Goal: Task Accomplishment & Management: Complete application form

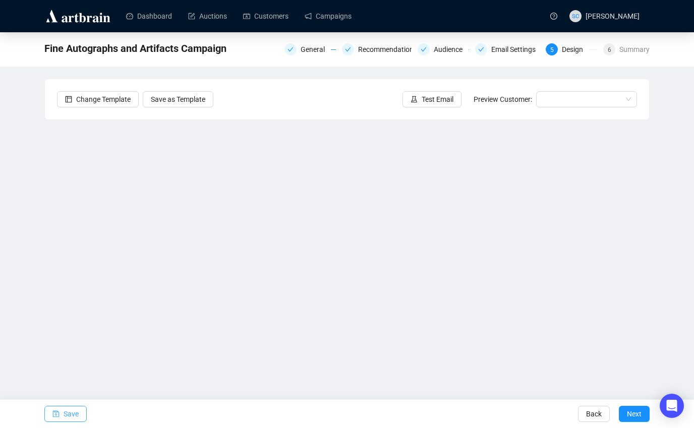
click at [60, 416] on button "Save" at bounding box center [65, 414] width 42 height 16
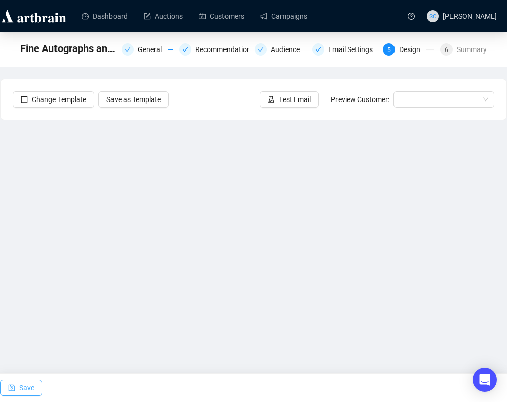
click at [20, 384] on span "Save" at bounding box center [26, 387] width 15 height 28
click at [25, 392] on span "Save" at bounding box center [26, 387] width 15 height 28
click at [18, 389] on button "Save" at bounding box center [21, 387] width 42 height 16
click at [28, 384] on span "Save" at bounding box center [26, 387] width 15 height 28
click at [20, 388] on span "Save" at bounding box center [26, 387] width 15 height 28
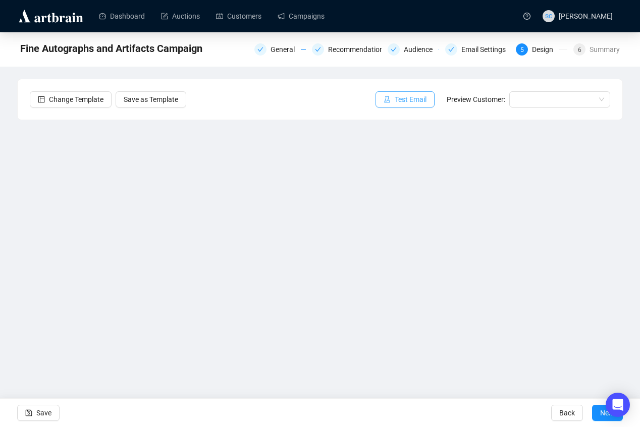
click at [414, 102] on span "Test Email" at bounding box center [411, 99] width 32 height 11
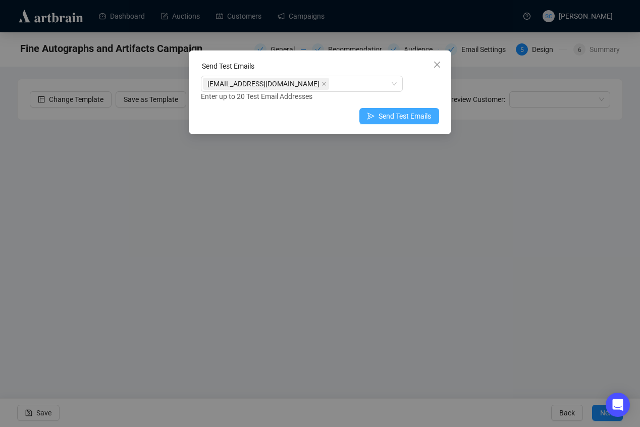
click at [393, 117] on span "Send Test Emails" at bounding box center [404, 116] width 52 height 11
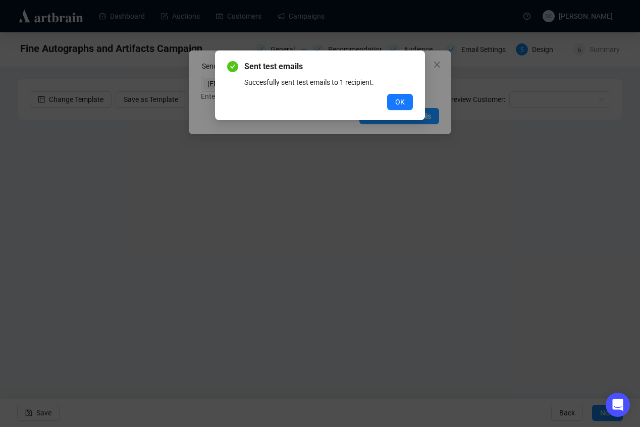
click at [413, 103] on div "Sent test emails Succesfully sent test emails to 1 recipient. OK" at bounding box center [320, 85] width 210 height 70
click at [409, 102] on button "OK" at bounding box center [400, 102] width 26 height 16
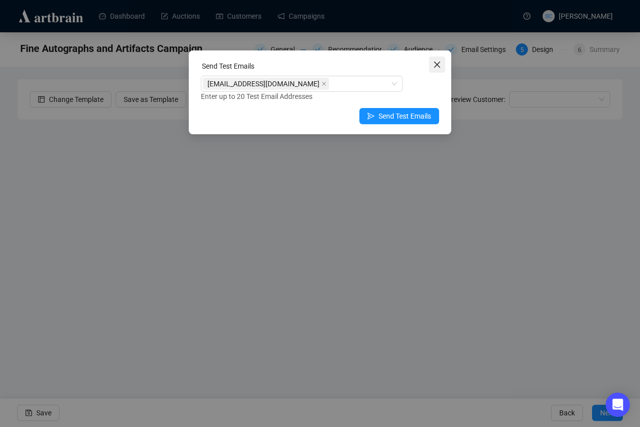
click at [436, 67] on icon "close" at bounding box center [437, 65] width 8 height 8
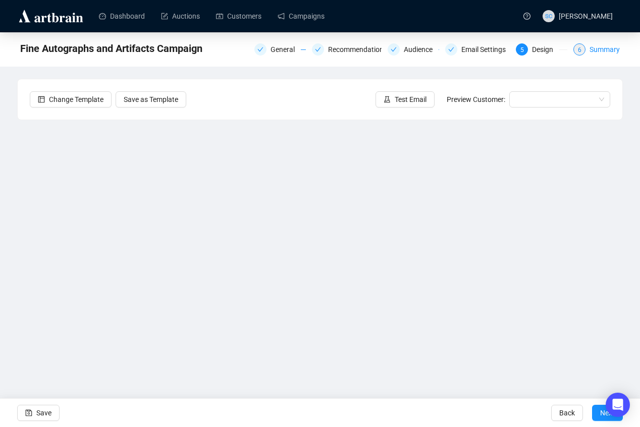
click at [594, 49] on div "Summary" at bounding box center [604, 49] width 30 height 12
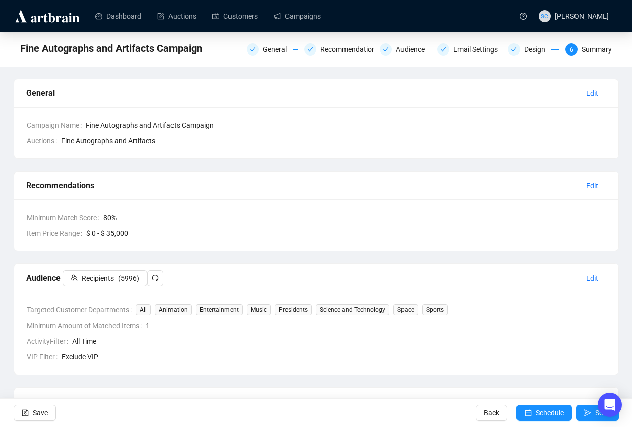
click at [158, 279] on icon "redo" at bounding box center [155, 277] width 7 height 7
click at [263, 52] on div "General" at bounding box center [278, 49] width 30 height 12
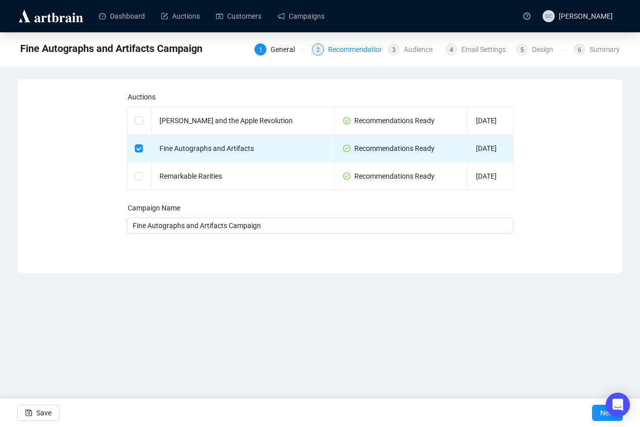
click at [348, 50] on div "Recommendations" at bounding box center [360, 49] width 65 height 12
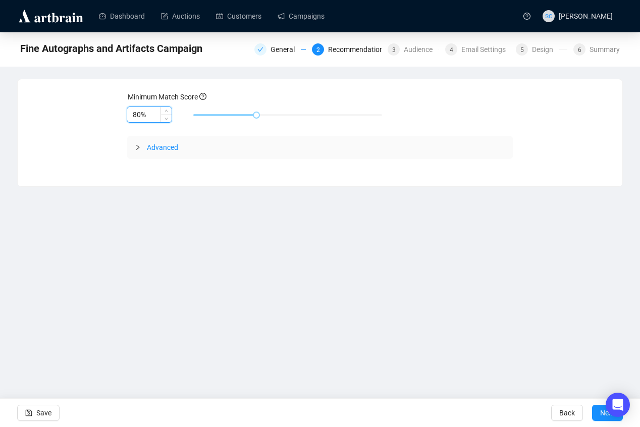
drag, startPoint x: 137, startPoint y: 114, endPoint x: 128, endPoint y: 107, distance: 11.6
click at [124, 114] on div "Minimum Match Score 80% Advanced Save Back Next" at bounding box center [320, 125] width 580 height 68
type input "70%"
click at [418, 50] on div "Audience" at bounding box center [421, 49] width 35 height 12
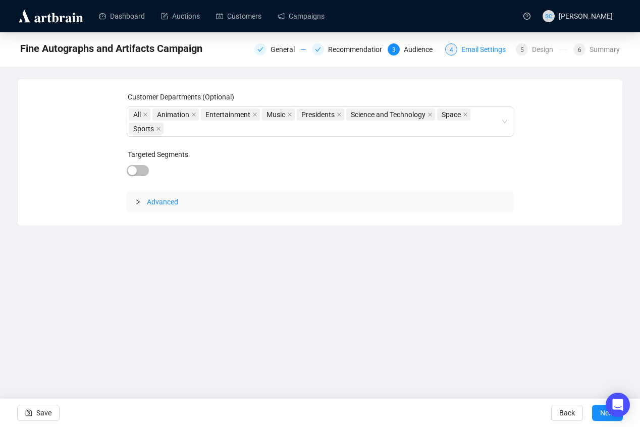
click at [472, 50] on div "Email Settings" at bounding box center [486, 49] width 50 height 12
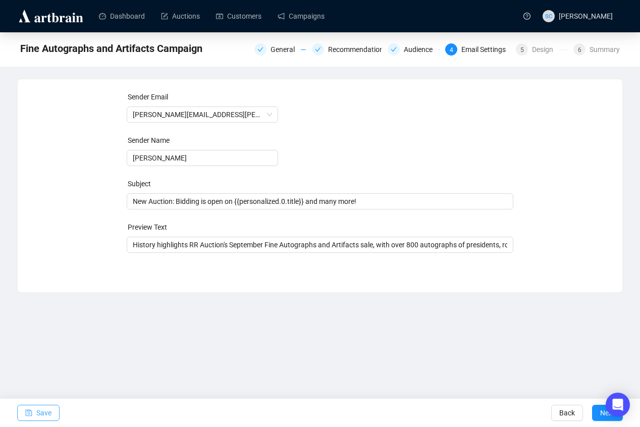
click at [35, 413] on button "Save" at bounding box center [38, 413] width 42 height 16
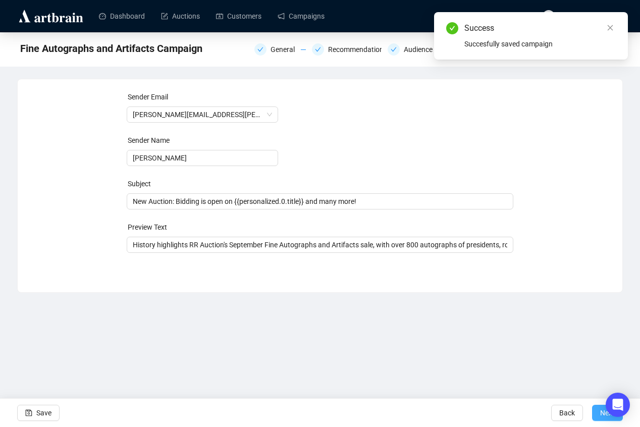
click at [594, 411] on button "Next" at bounding box center [607, 413] width 31 height 16
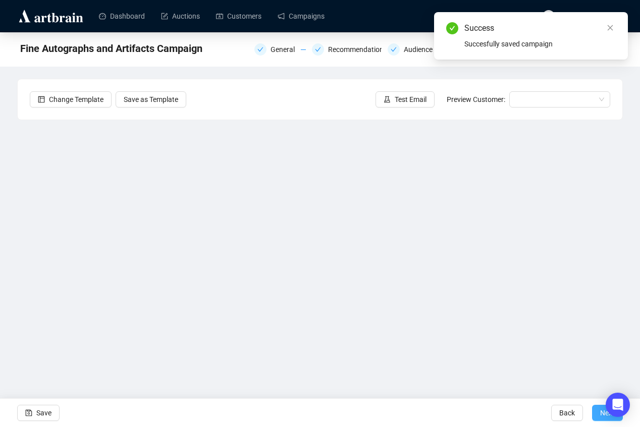
click at [594, 411] on button "Next" at bounding box center [607, 413] width 31 height 16
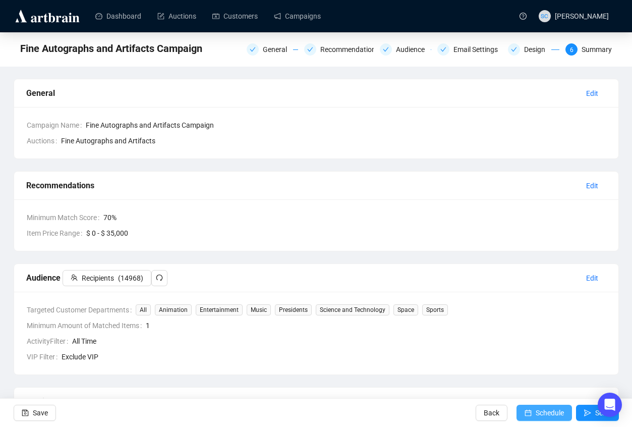
click at [536, 413] on span "Schedule" at bounding box center [550, 413] width 28 height 28
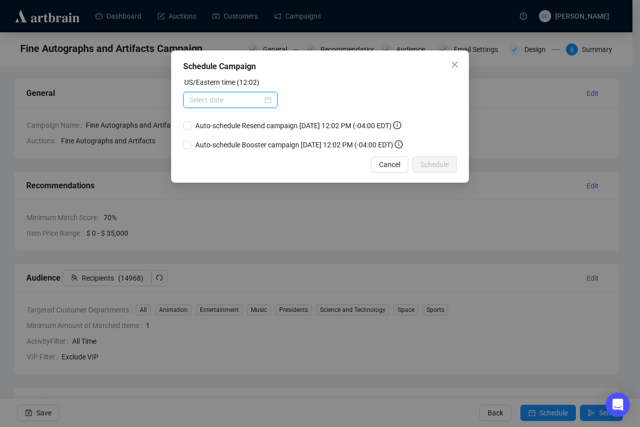
click at [207, 97] on input at bounding box center [225, 99] width 73 height 11
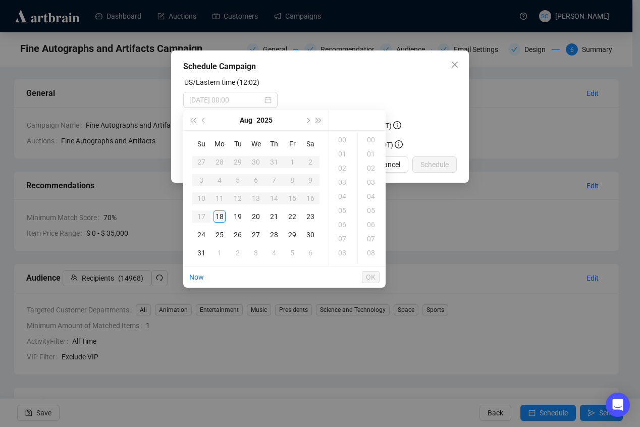
click at [224, 214] on div "18" at bounding box center [219, 216] width 12 height 12
click at [343, 170] on div "14" at bounding box center [343, 168] width 24 height 14
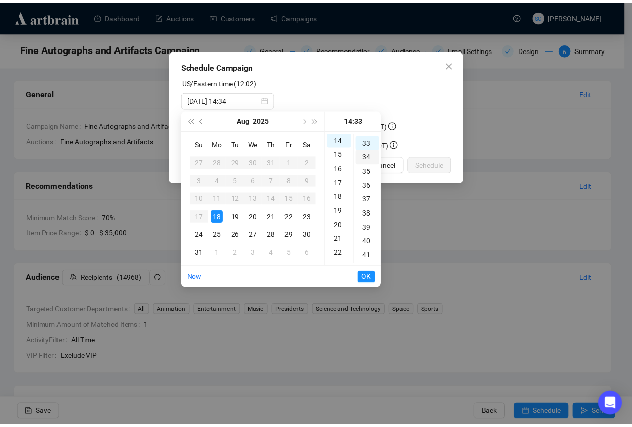
scroll to position [466, 0]
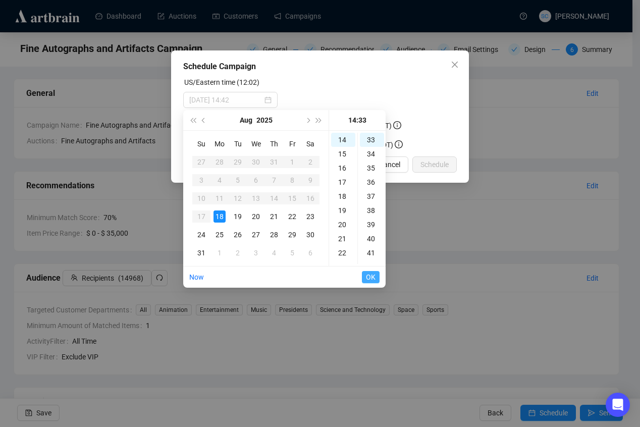
type input "2025-08-18 14:33"
click at [369, 275] on span "OK" at bounding box center [371, 276] width 10 height 19
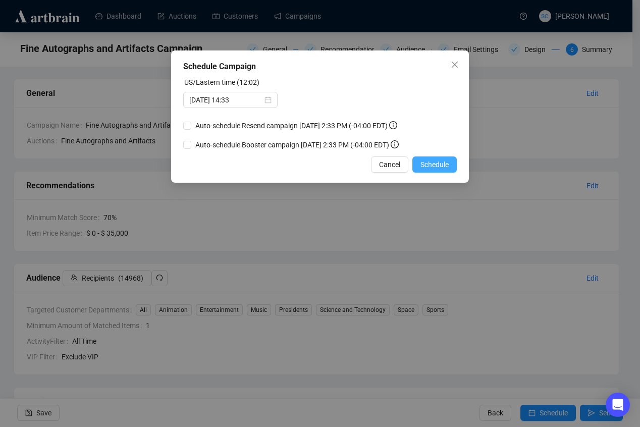
click at [436, 163] on span "Schedule" at bounding box center [434, 164] width 28 height 11
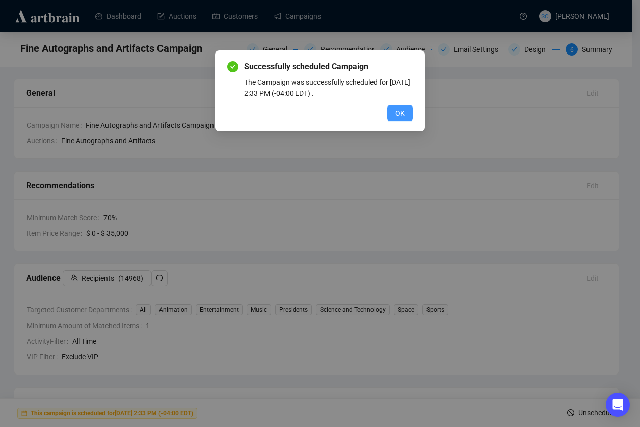
click at [398, 112] on span "OK" at bounding box center [400, 112] width 10 height 11
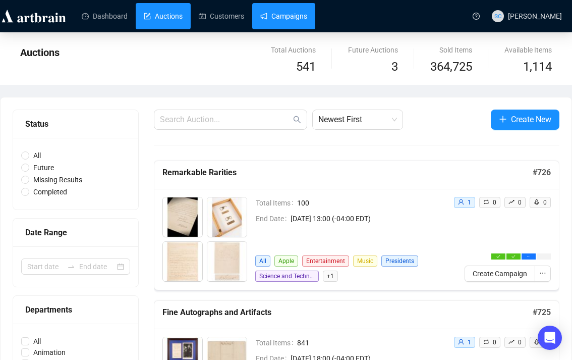
click at [280, 14] on link "Campaigns" at bounding box center [283, 16] width 47 height 26
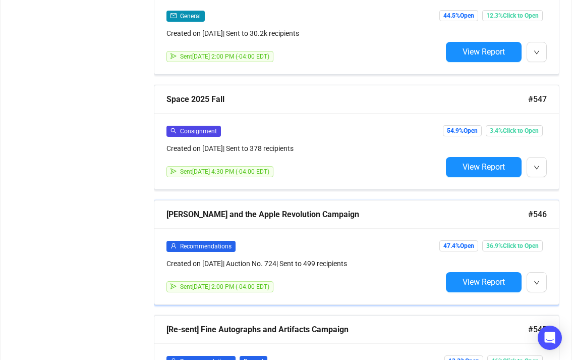
scroll to position [1141, 0]
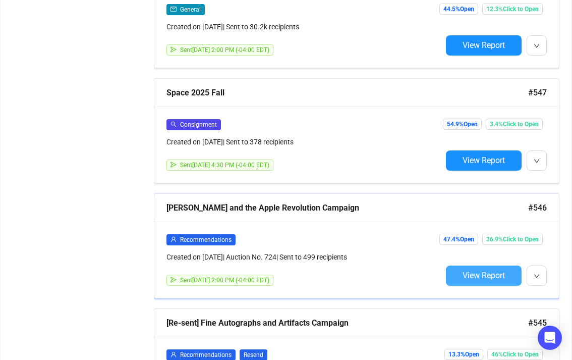
click at [499, 270] on span "View Report" at bounding box center [484, 275] width 42 height 10
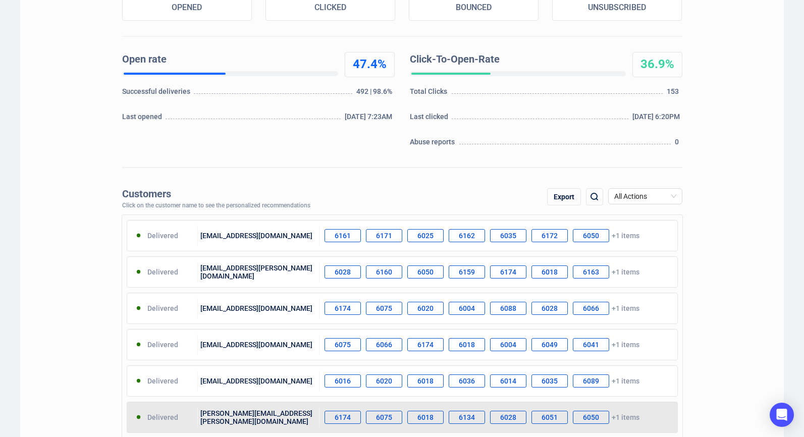
scroll to position [306, 0]
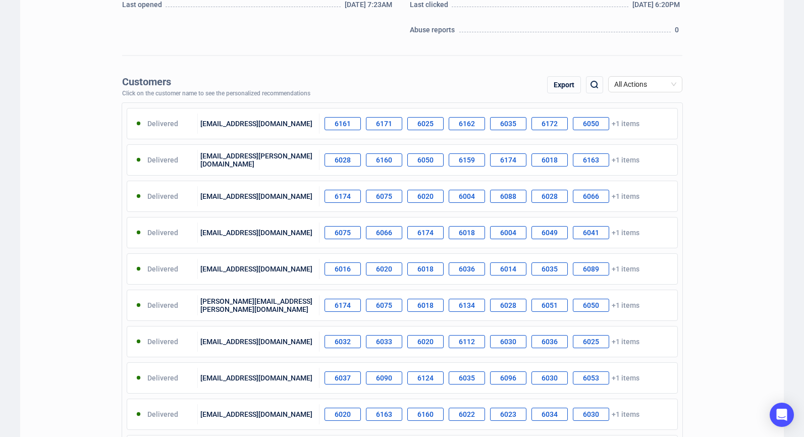
click at [557, 85] on div "Export" at bounding box center [564, 84] width 34 height 17
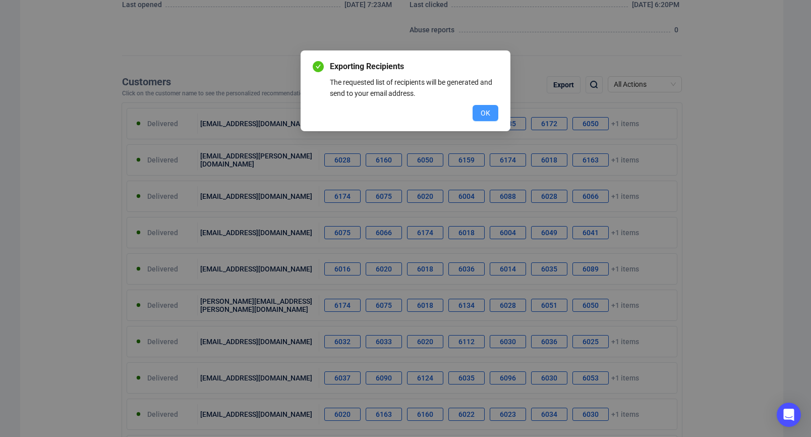
click at [488, 112] on span "OK" at bounding box center [486, 112] width 10 height 11
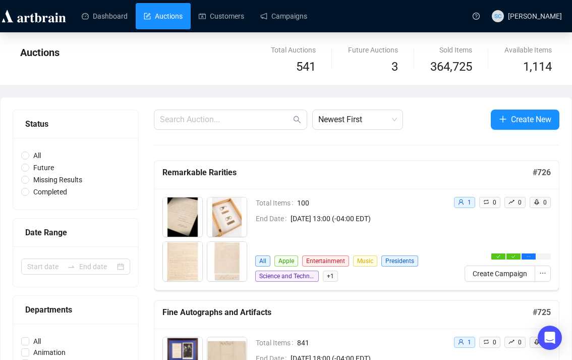
click at [519, 122] on span "Create New" at bounding box center [531, 119] width 40 height 13
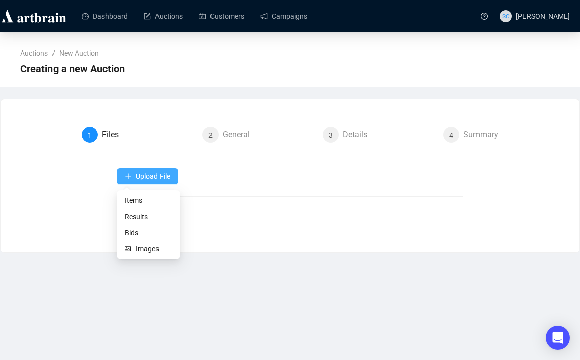
click at [158, 173] on span "Upload File" at bounding box center [153, 176] width 34 height 8
click at [158, 174] on span "Upload File" at bounding box center [153, 176] width 34 height 8
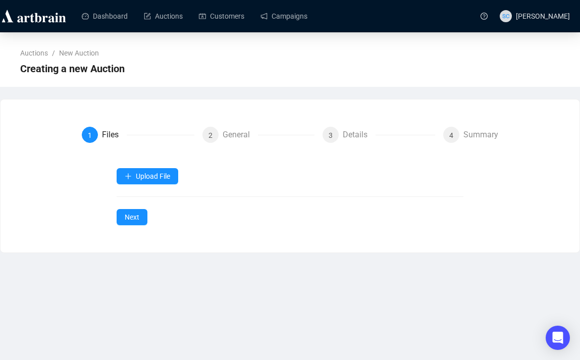
click at [227, 170] on div "Upload File" at bounding box center [290, 176] width 347 height 16
click at [244, 9] on link "Customers" at bounding box center [221, 16] width 45 height 26
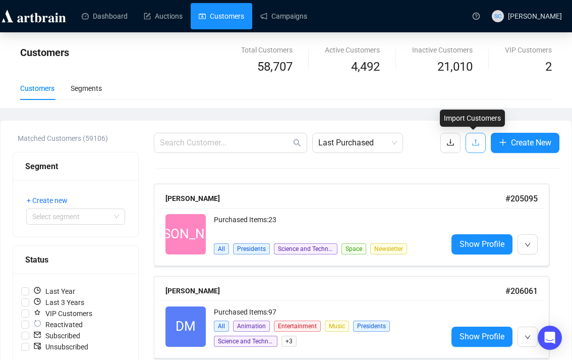
click at [480, 137] on button "button" at bounding box center [476, 143] width 20 height 20
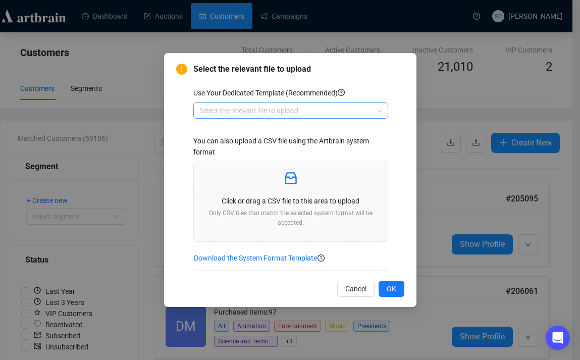
click at [249, 112] on input "search" at bounding box center [286, 110] width 174 height 15
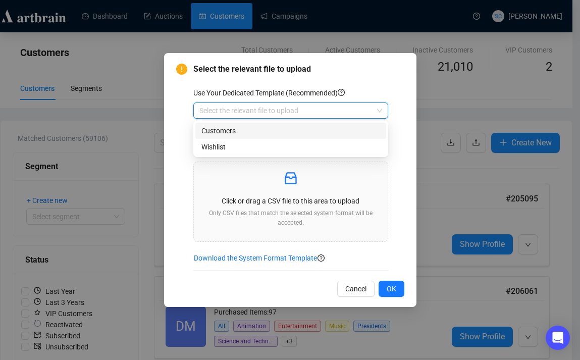
click at [243, 128] on div "Customers" at bounding box center [290, 130] width 179 height 11
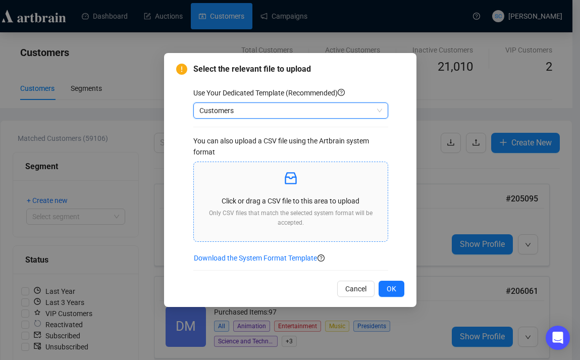
click at [324, 198] on p "Click or drag a CSV file to this area to upload" at bounding box center [291, 200] width 178 height 11
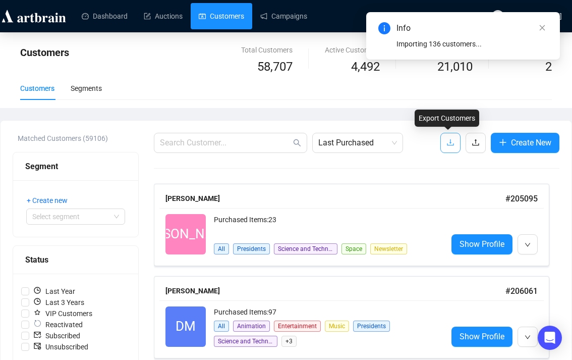
click at [447, 144] on icon "download" at bounding box center [451, 142] width 8 height 8
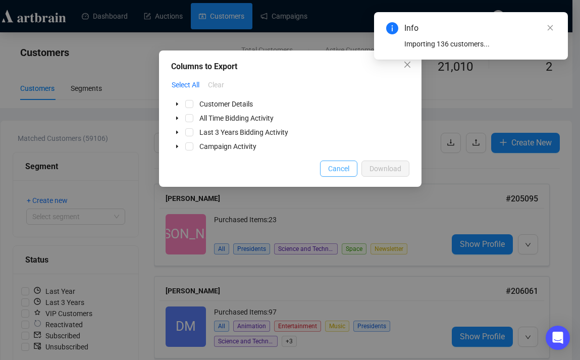
click at [337, 170] on span "Cancel" at bounding box center [338, 168] width 21 height 11
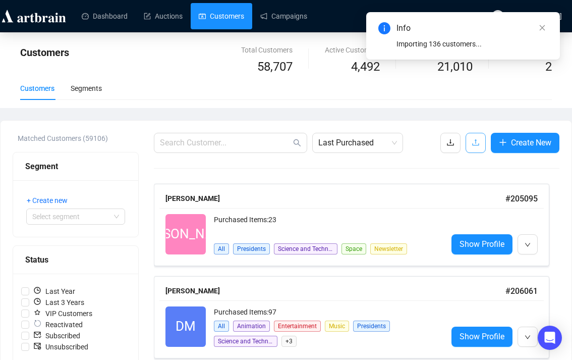
click at [479, 141] on button "button" at bounding box center [476, 143] width 20 height 20
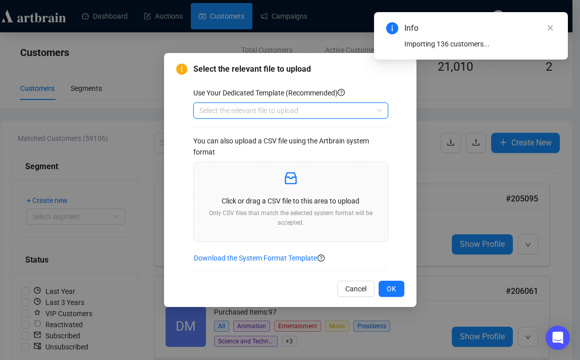
click at [230, 110] on input "search" at bounding box center [286, 110] width 174 height 15
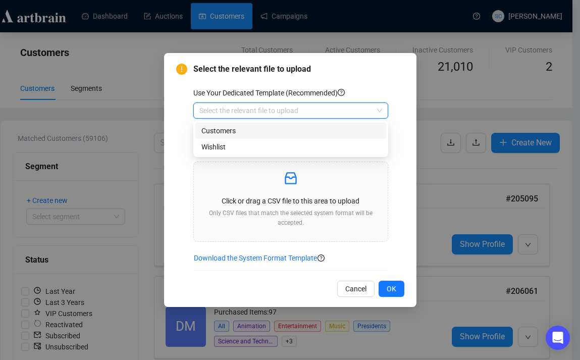
click at [230, 130] on div "Customers" at bounding box center [290, 130] width 179 height 11
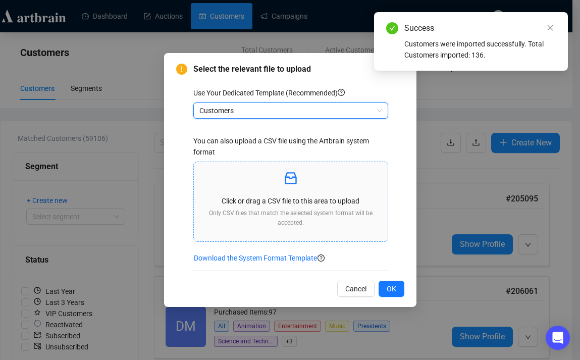
click at [304, 189] on div "Click or drag a CSV file to this area to upload Only CSV files that match the s…" at bounding box center [291, 202] width 178 height 64
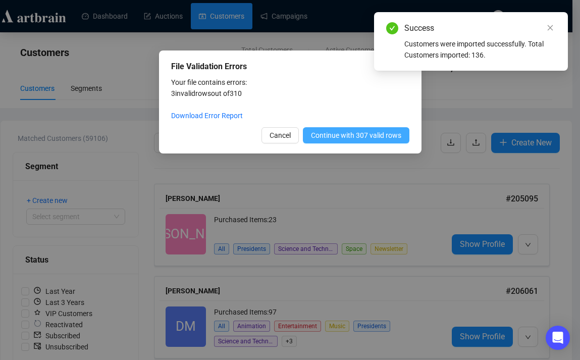
click at [387, 128] on button "Continue with 307 valid rows" at bounding box center [356, 135] width 106 height 16
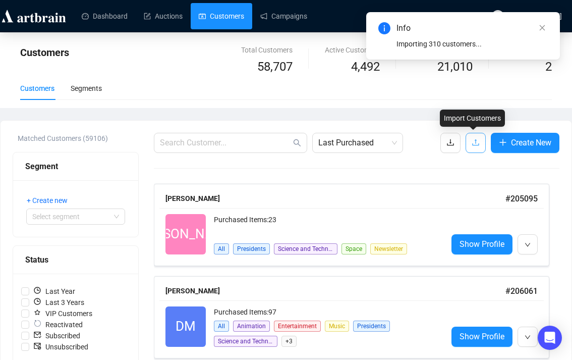
click at [472, 143] on icon "upload" at bounding box center [476, 142] width 8 height 8
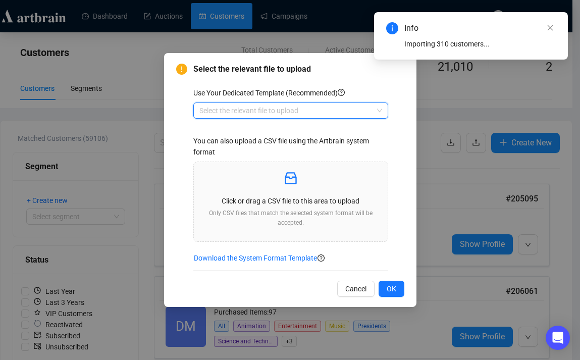
click at [243, 114] on input "search" at bounding box center [286, 110] width 174 height 15
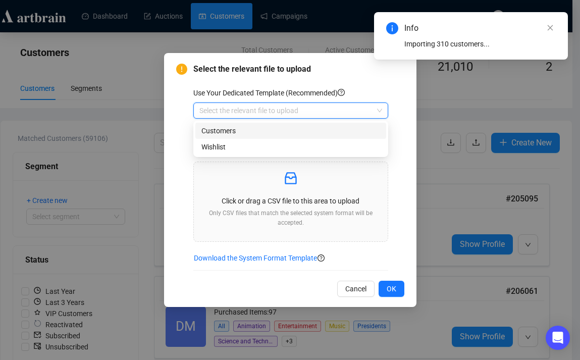
click at [242, 131] on div "Customers" at bounding box center [290, 130] width 179 height 11
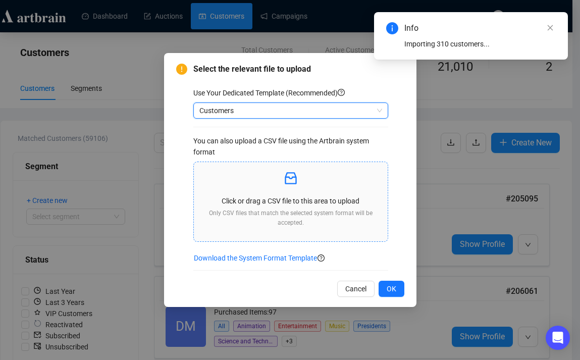
click at [290, 196] on p "Click or drag a CSV file to this area to upload" at bounding box center [291, 200] width 178 height 11
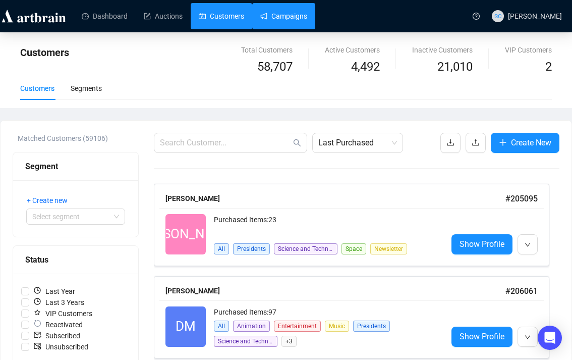
click at [272, 28] on link "Campaigns" at bounding box center [283, 16] width 47 height 26
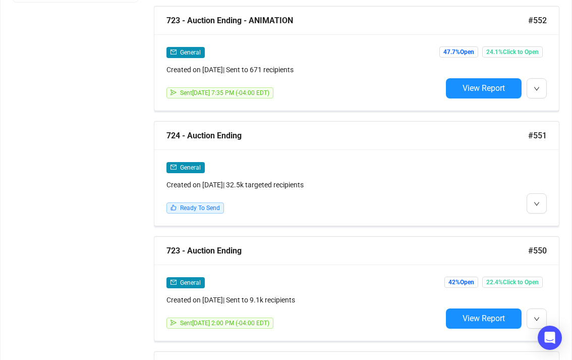
scroll to position [651, 0]
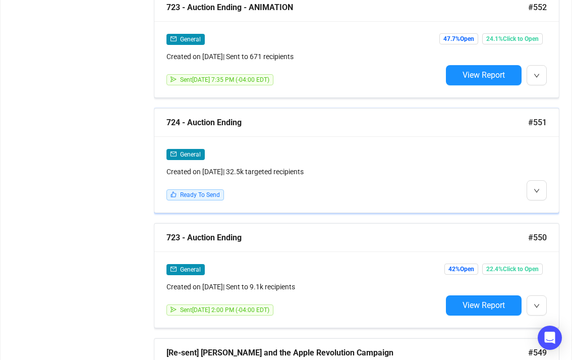
click at [443, 160] on div at bounding box center [494, 174] width 105 height 52
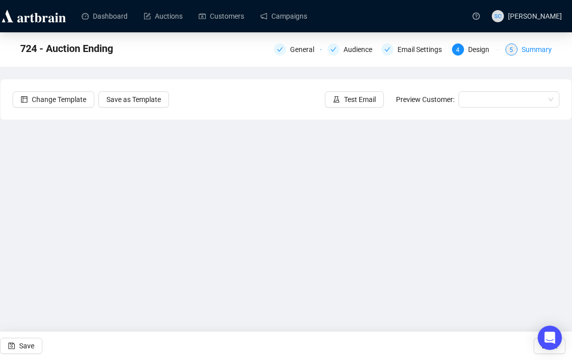
click at [524, 48] on div "Summary" at bounding box center [537, 49] width 30 height 12
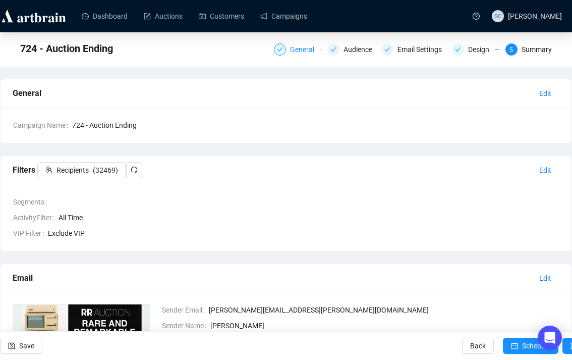
click at [290, 51] on div "General" at bounding box center [305, 49] width 30 height 12
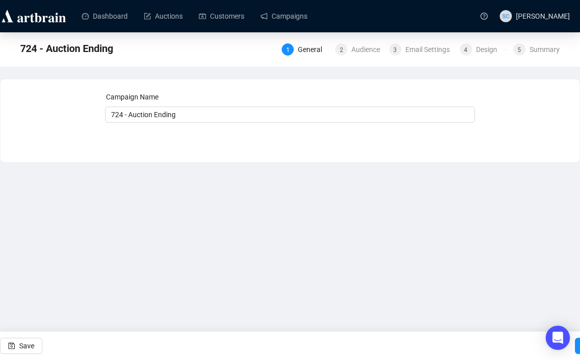
click at [356, 40] on div "1 General 2 Audience 3 Email Settings 4 Design 5 Summary" at bounding box center [421, 48] width 278 height 16
click at [351, 48] on div "Audience" at bounding box center [368, 49] width 35 height 12
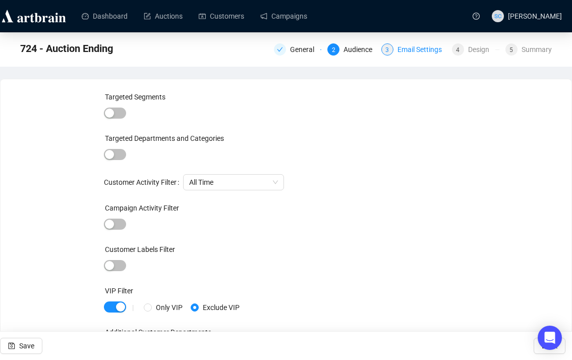
click at [415, 47] on div "Email Settings" at bounding box center [423, 49] width 50 height 12
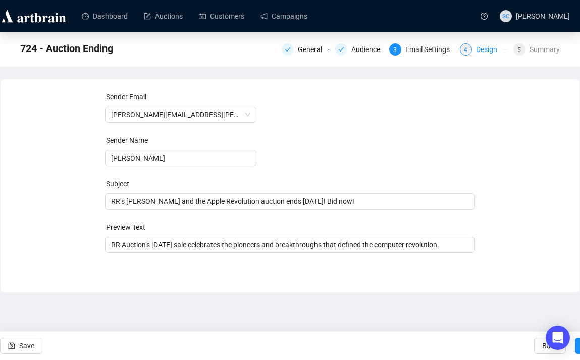
click at [471, 49] on div "4 Design" at bounding box center [483, 49] width 47 height 12
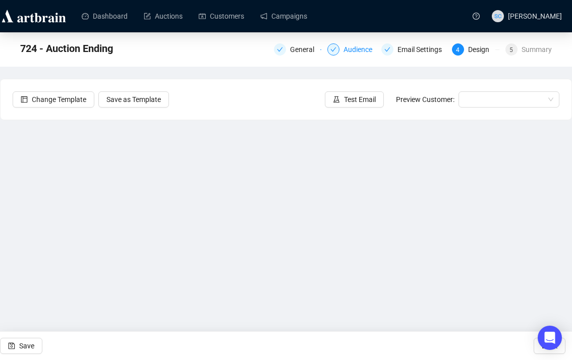
click at [346, 49] on div "Audience" at bounding box center [361, 49] width 35 height 12
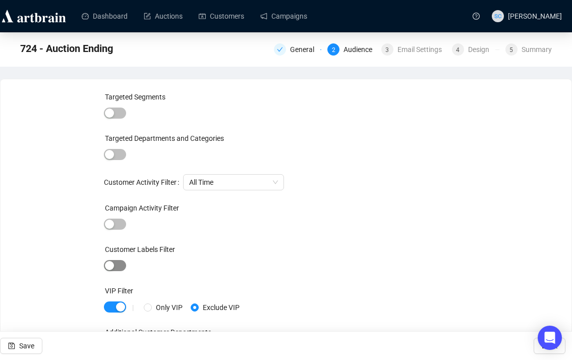
click at [107, 258] on div "Customer Labels Filter" at bounding box center [286, 251] width 365 height 15
click at [125, 263] on span "button" at bounding box center [115, 265] width 22 height 11
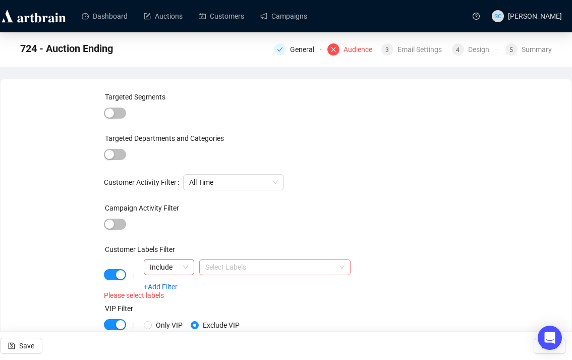
click at [239, 267] on div at bounding box center [269, 267] width 137 height 14
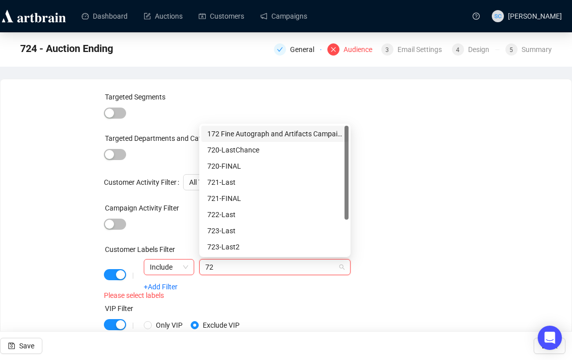
type input "724"
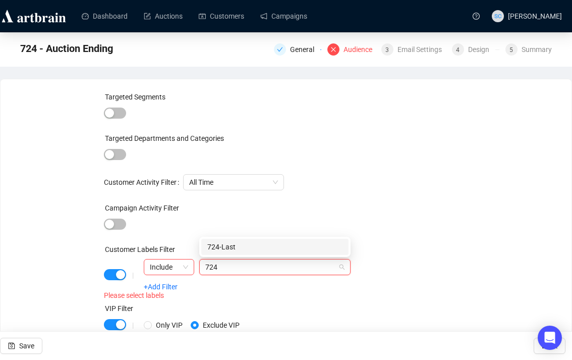
click at [241, 251] on div "724-Last" at bounding box center [274, 246] width 135 height 11
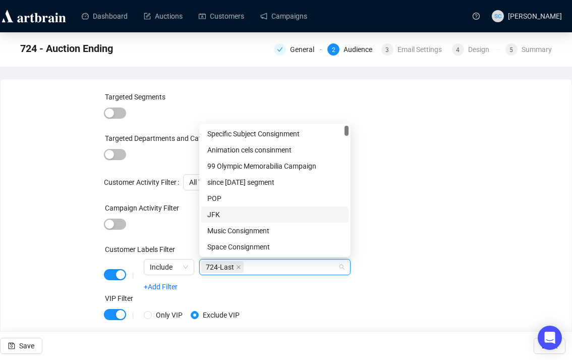
scroll to position [13, 0]
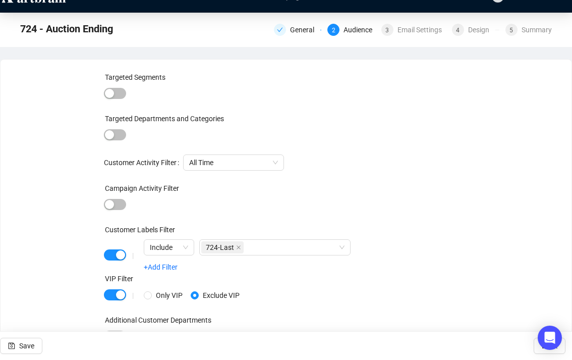
click at [439, 177] on div "Targeted Segments Targeted Departments and Categories Customer Activity Filter …" at bounding box center [286, 214] width 365 height 284
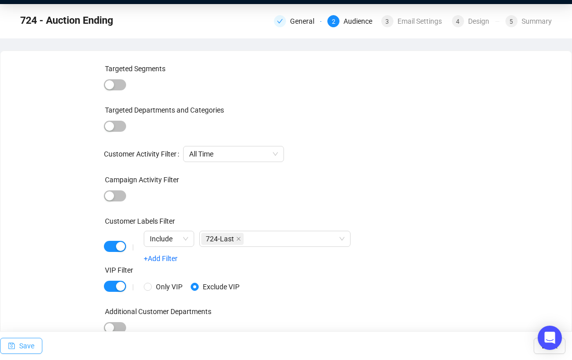
click at [29, 347] on span "Save" at bounding box center [26, 346] width 15 height 28
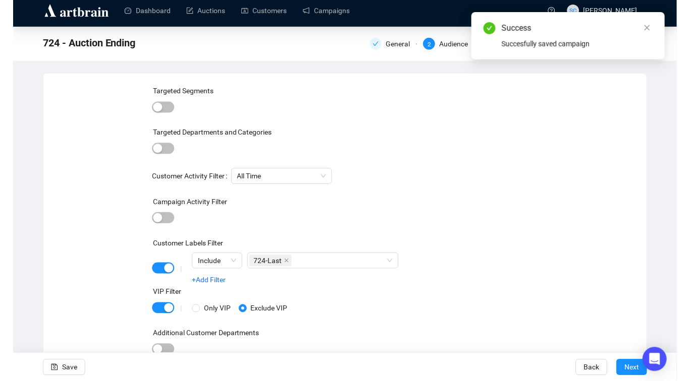
scroll to position [7, 0]
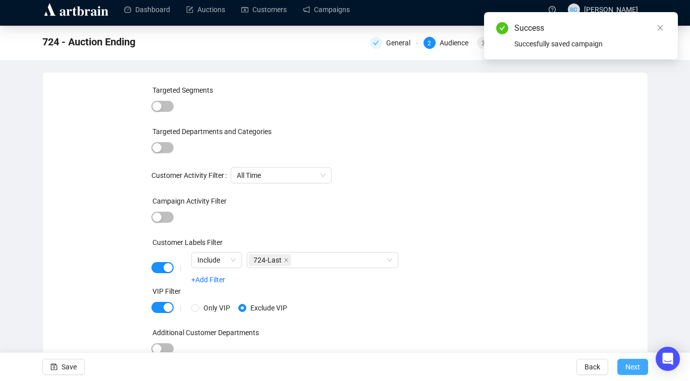
click at [572, 359] on span "Next" at bounding box center [632, 367] width 15 height 28
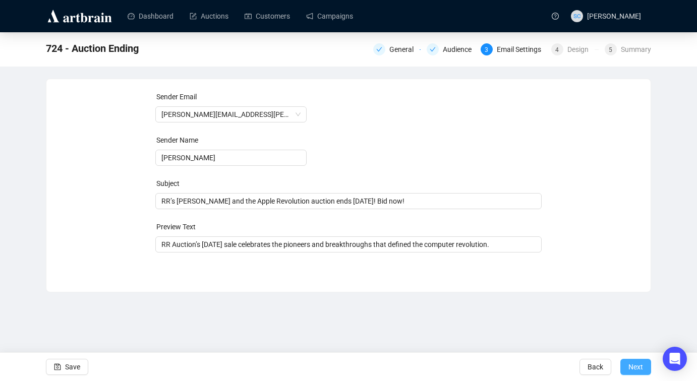
click at [572, 359] on button "Next" at bounding box center [636, 367] width 31 height 16
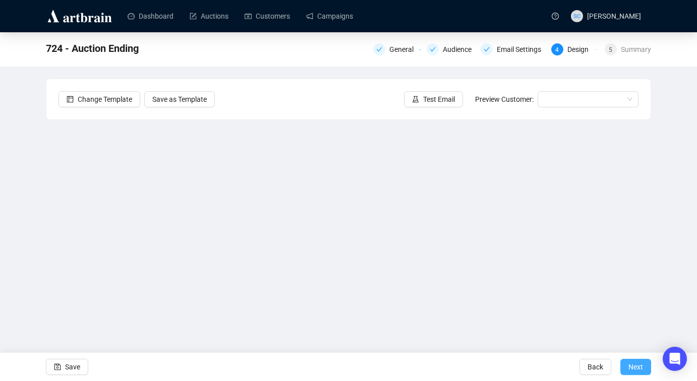
click at [572, 359] on span "Next" at bounding box center [636, 367] width 15 height 28
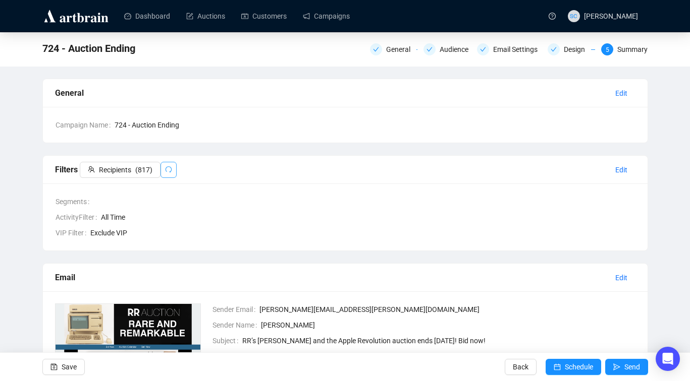
click at [169, 173] on icon "redo" at bounding box center [168, 169] width 7 height 7
click at [572, 359] on span "Schedule" at bounding box center [579, 367] width 28 height 28
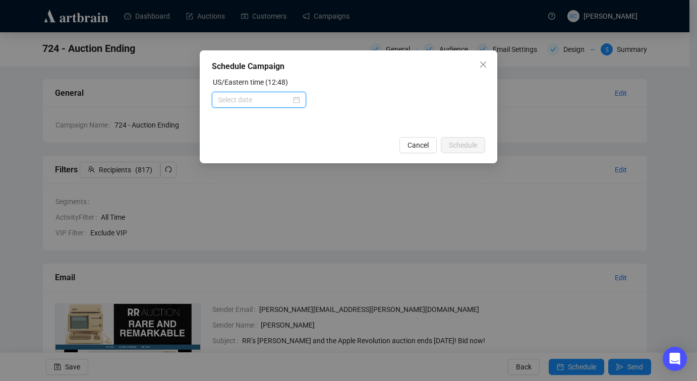
click at [265, 105] on input at bounding box center [254, 99] width 73 height 11
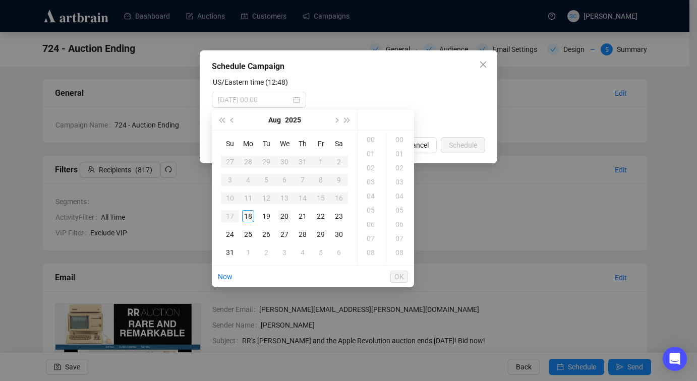
click at [285, 213] on div "20" at bounding box center [285, 216] width 12 height 12
click at [369, 150] on div "14" at bounding box center [372, 147] width 24 height 14
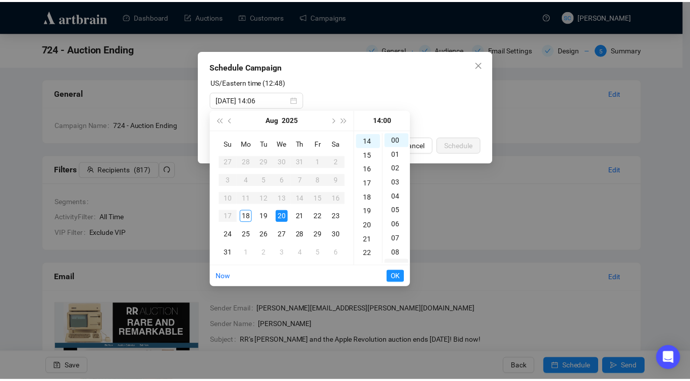
scroll to position [198, 0]
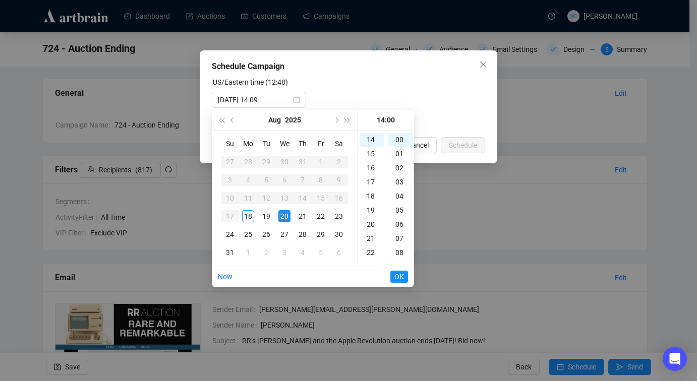
type input "[DATE] 14:00"
click at [400, 281] on span "OK" at bounding box center [400, 276] width 10 height 19
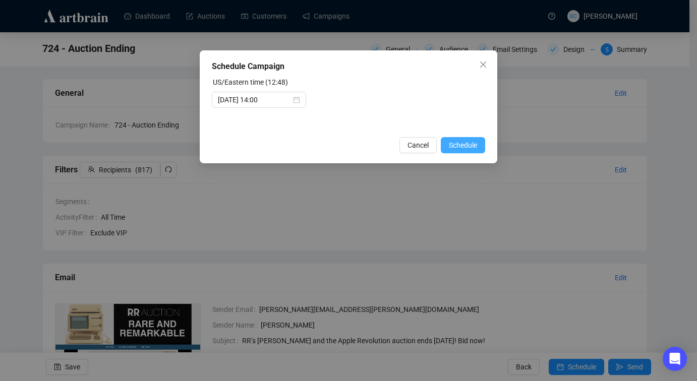
click at [471, 149] on span "Schedule" at bounding box center [463, 145] width 28 height 11
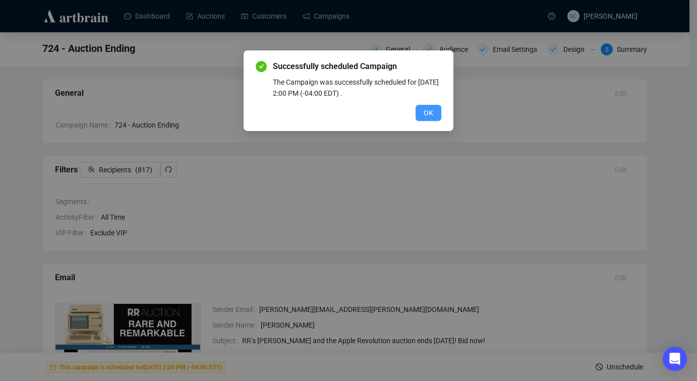
click at [434, 112] on button "OK" at bounding box center [429, 113] width 26 height 16
